Goal: Transaction & Acquisition: Purchase product/service

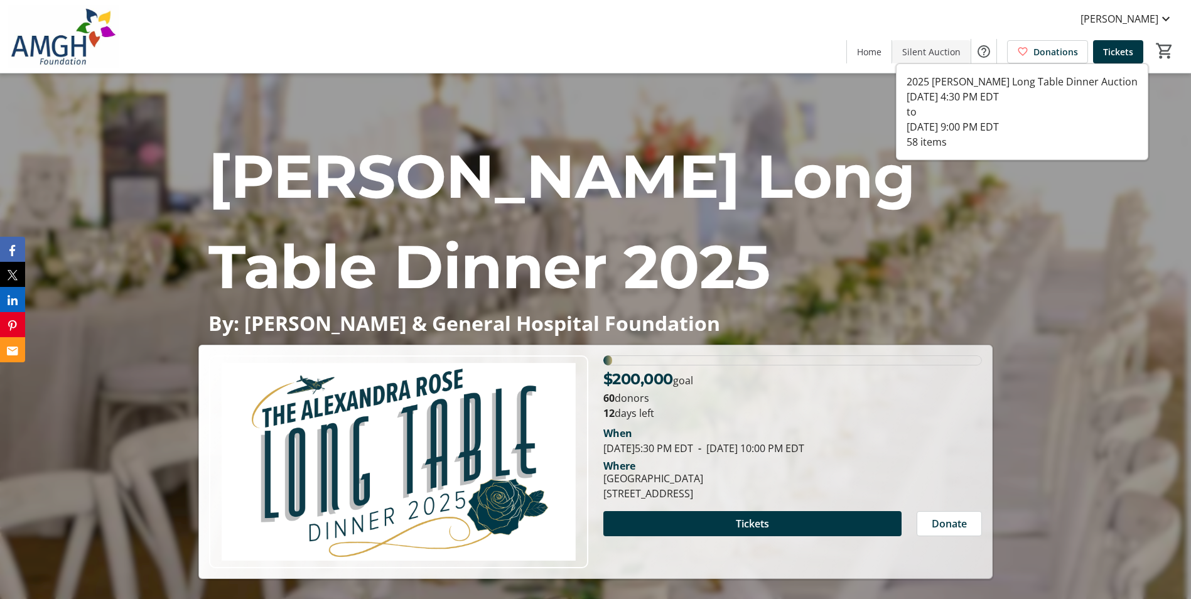
click at [928, 46] on span "Silent Auction" at bounding box center [932, 51] width 58 height 13
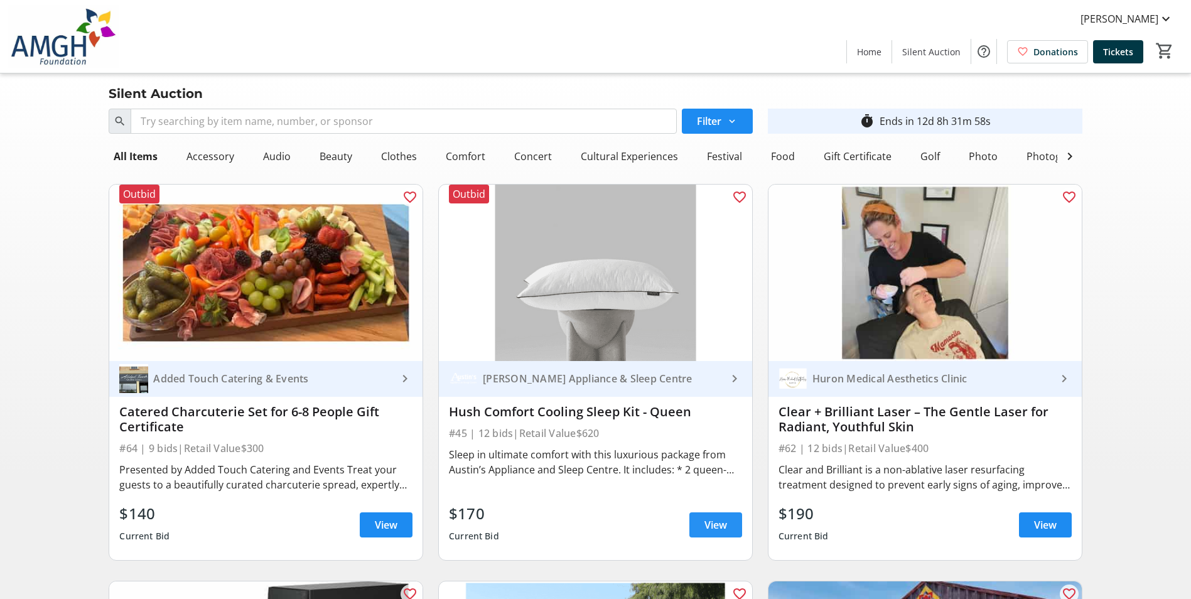
click at [720, 540] on span at bounding box center [716, 525] width 53 height 30
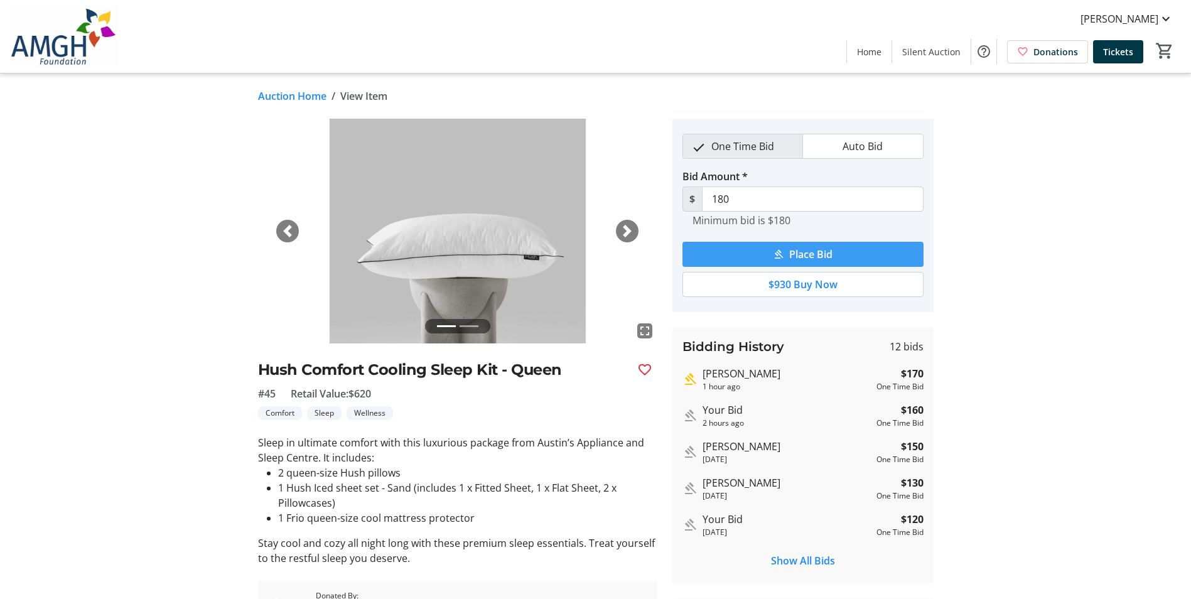
click at [764, 252] on span "submit" at bounding box center [803, 254] width 241 height 30
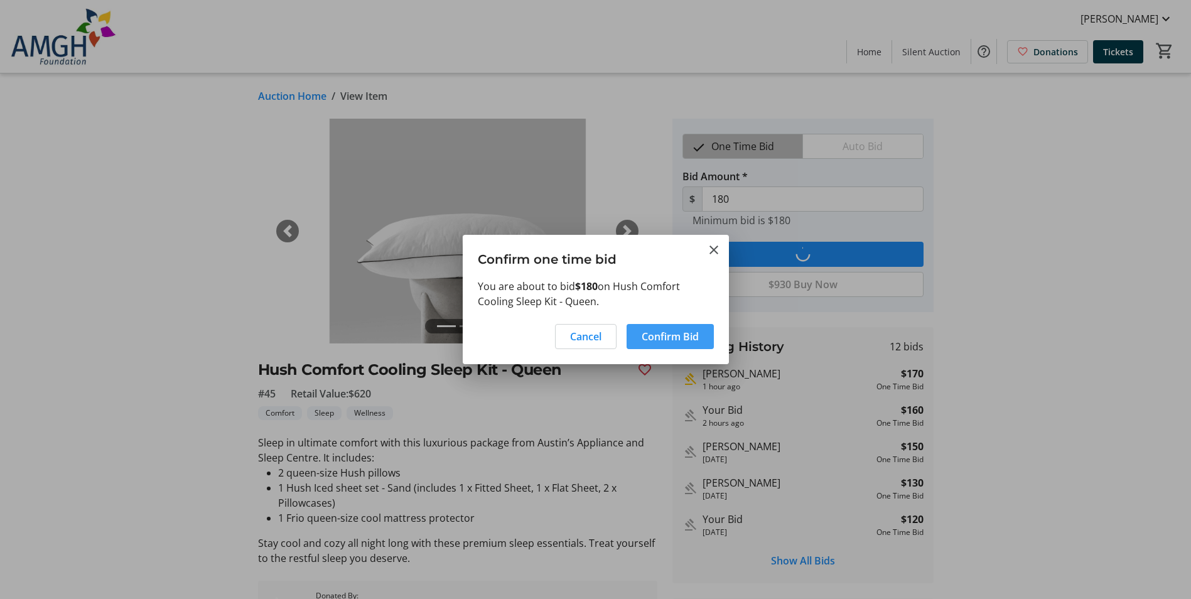
click at [652, 332] on span "Confirm Bid" at bounding box center [670, 336] width 57 height 15
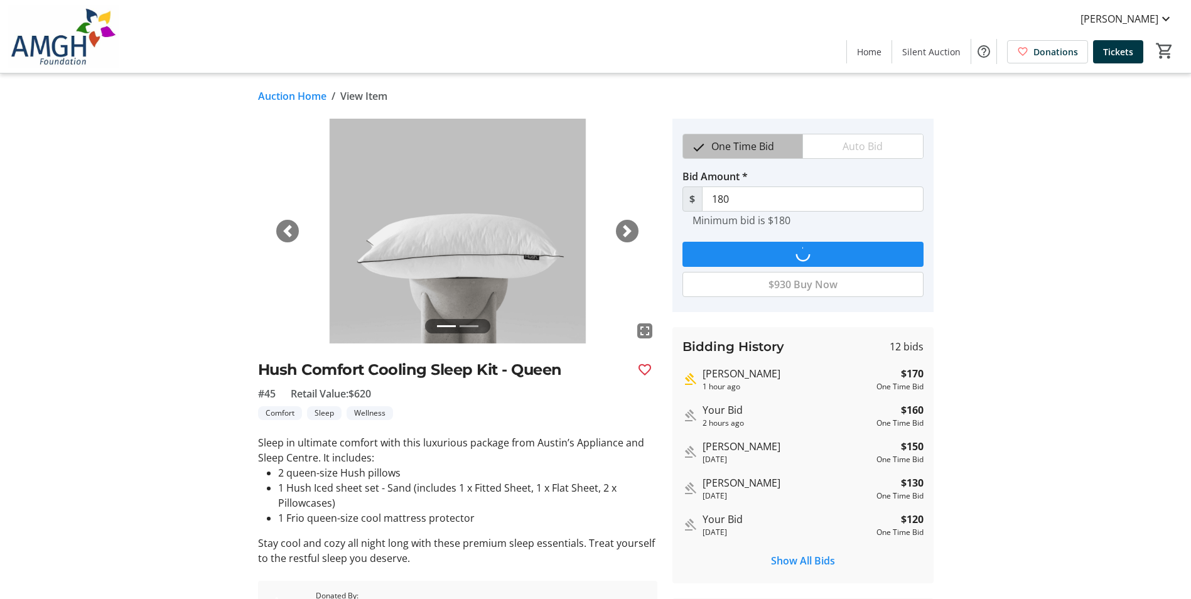
type input "190"
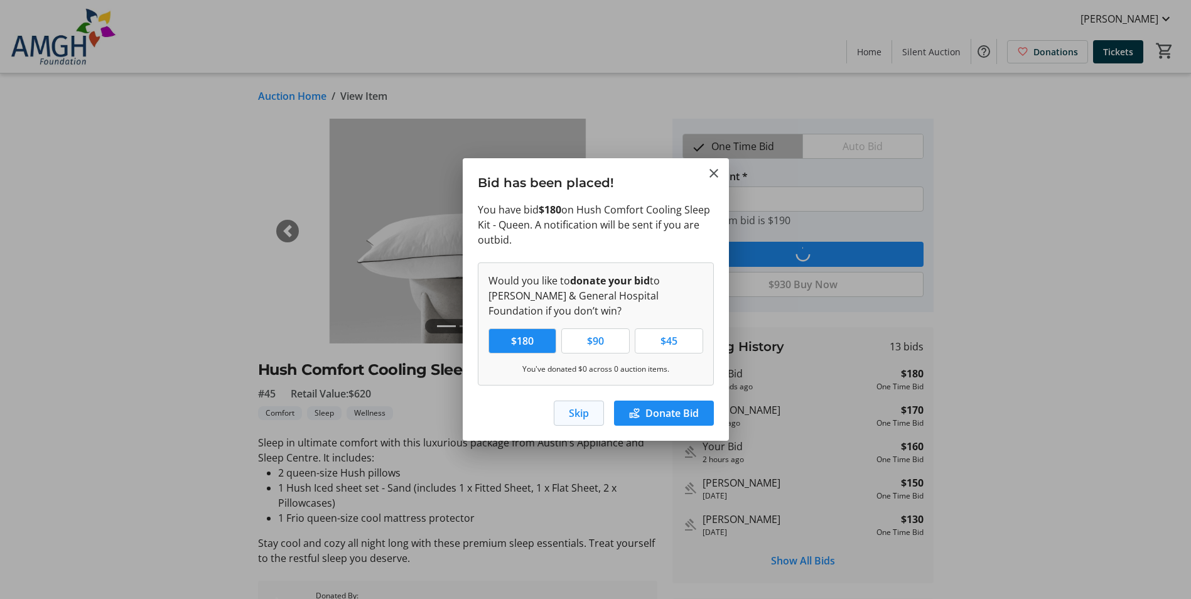
click at [589, 418] on span "button" at bounding box center [579, 413] width 49 height 30
